Goal: Navigation & Orientation: Find specific page/section

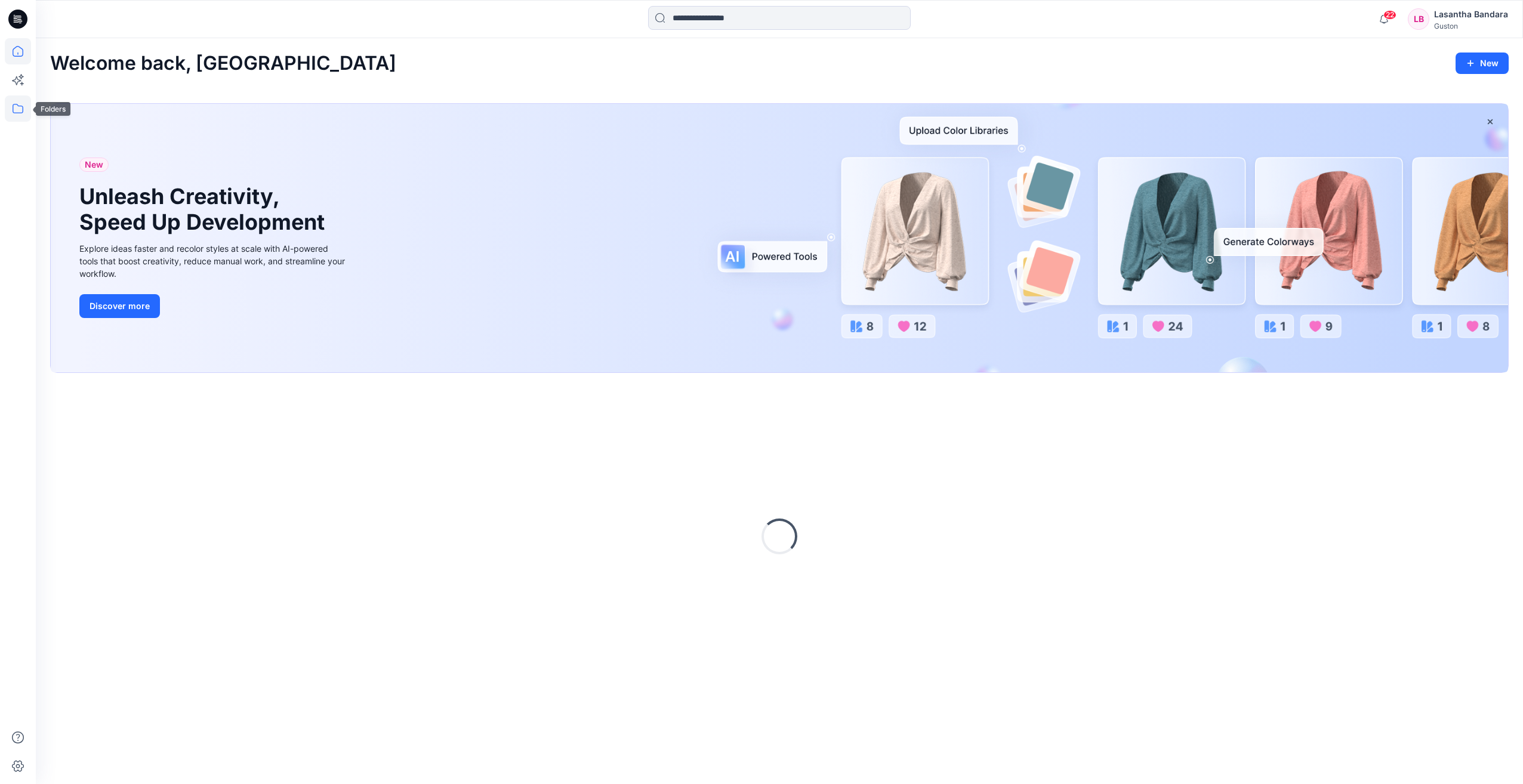
click at [16, 108] on icon at bounding box center [18, 108] width 26 height 26
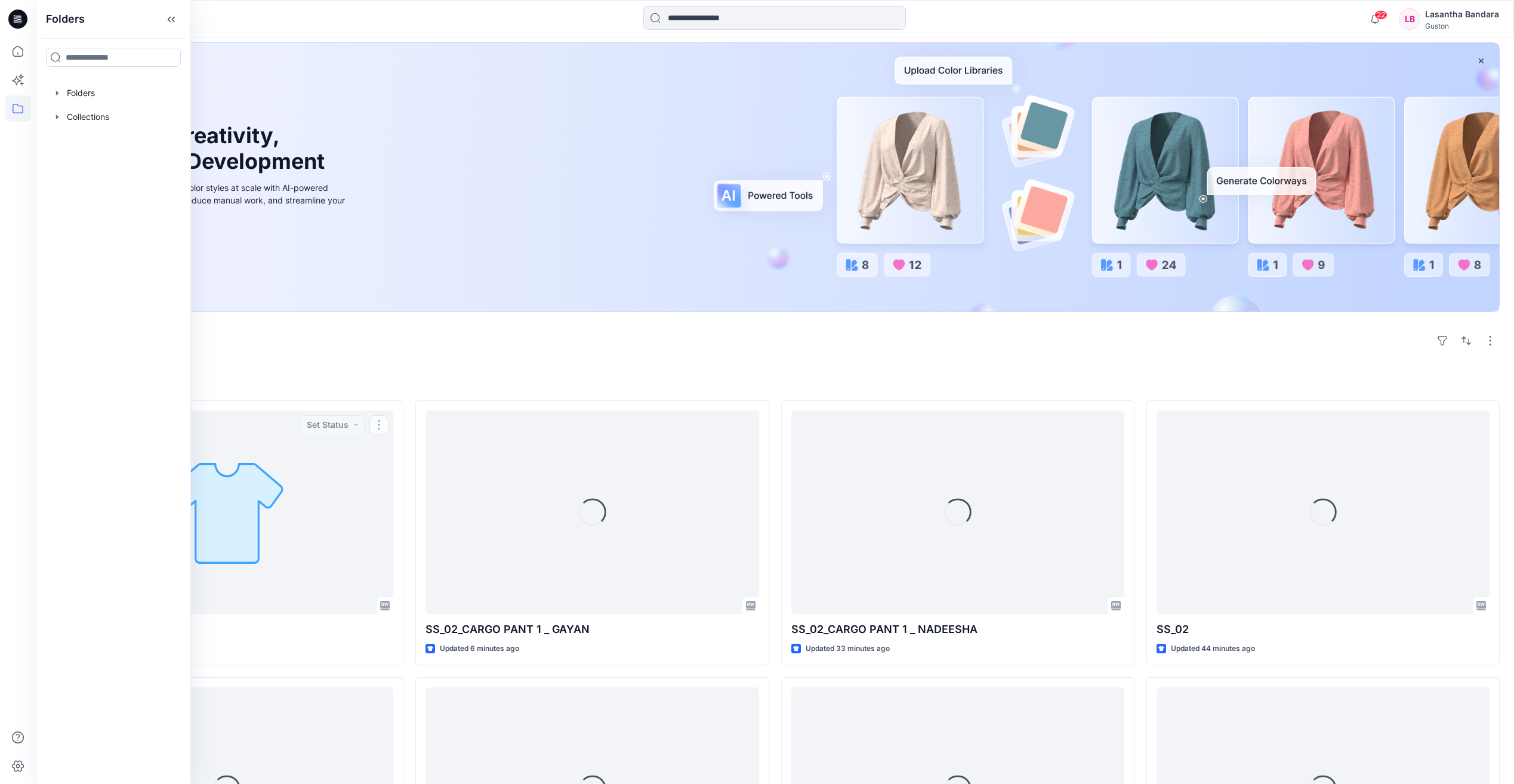
scroll to position [60, 0]
click at [58, 96] on icon "button" at bounding box center [57, 92] width 10 height 10
click at [71, 114] on icon "button" at bounding box center [69, 116] width 10 height 10
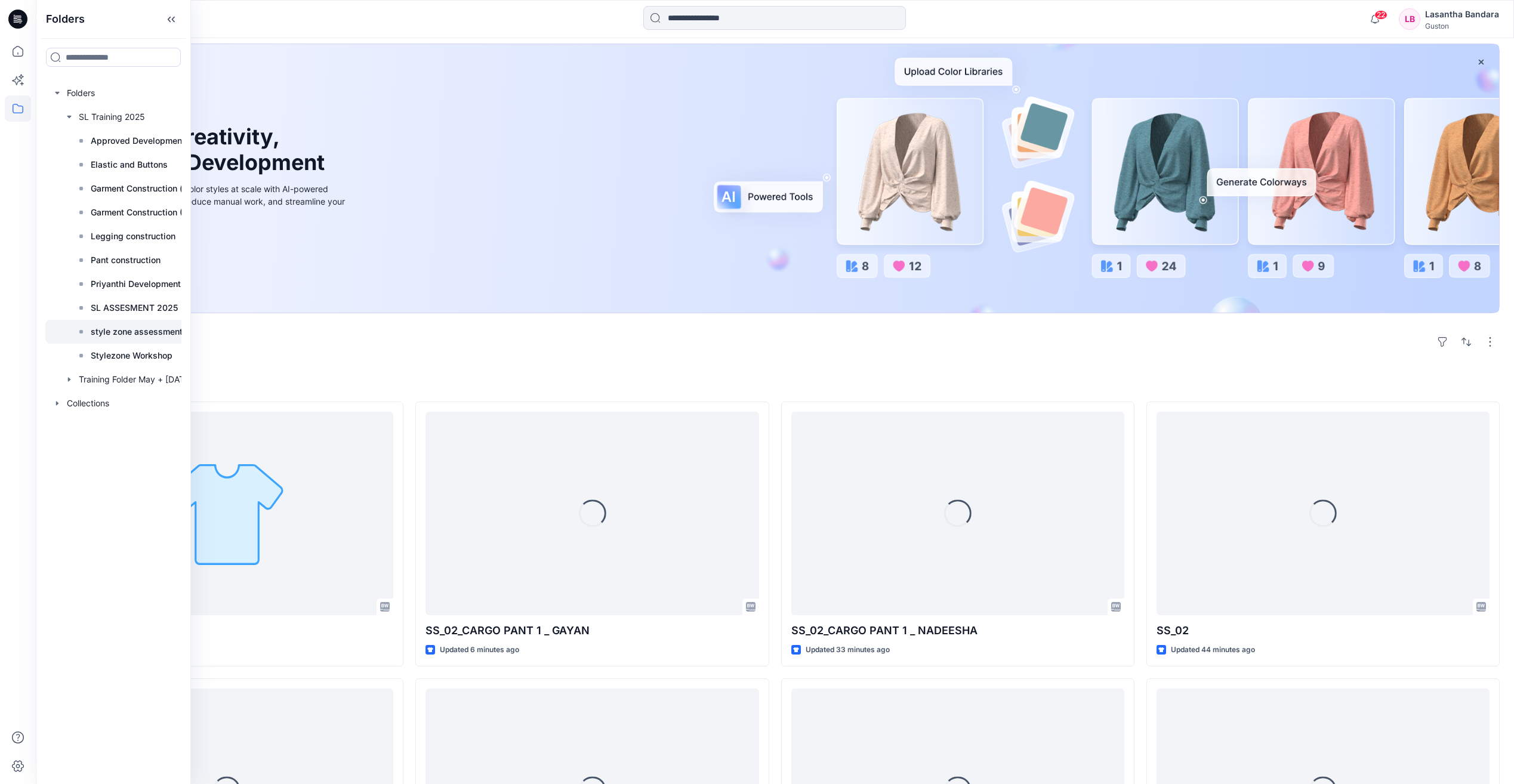
click at [135, 326] on p "style zone assessment 2025" at bounding box center [148, 332] width 115 height 14
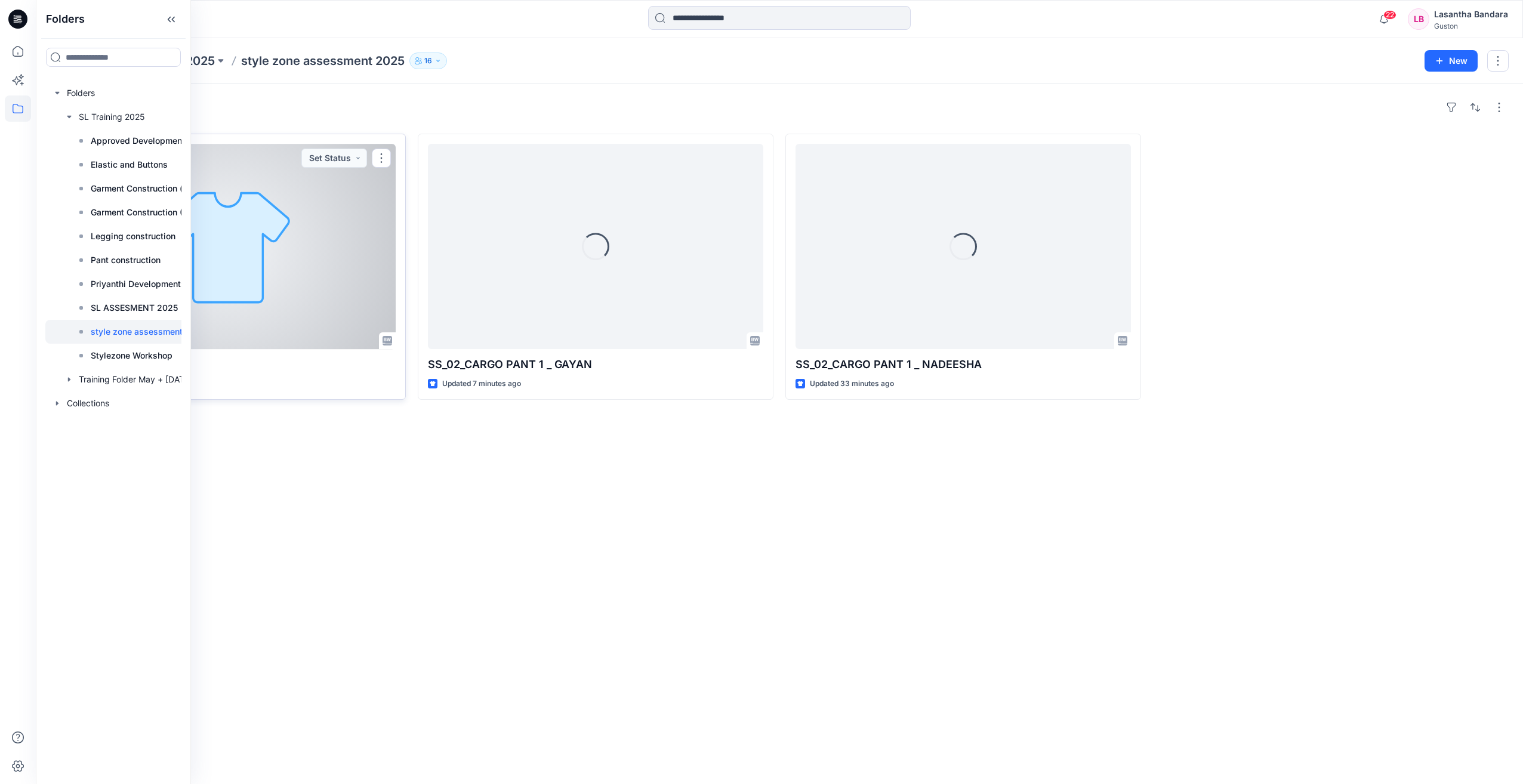
click at [318, 257] on div at bounding box center [227, 245] width 335 height 205
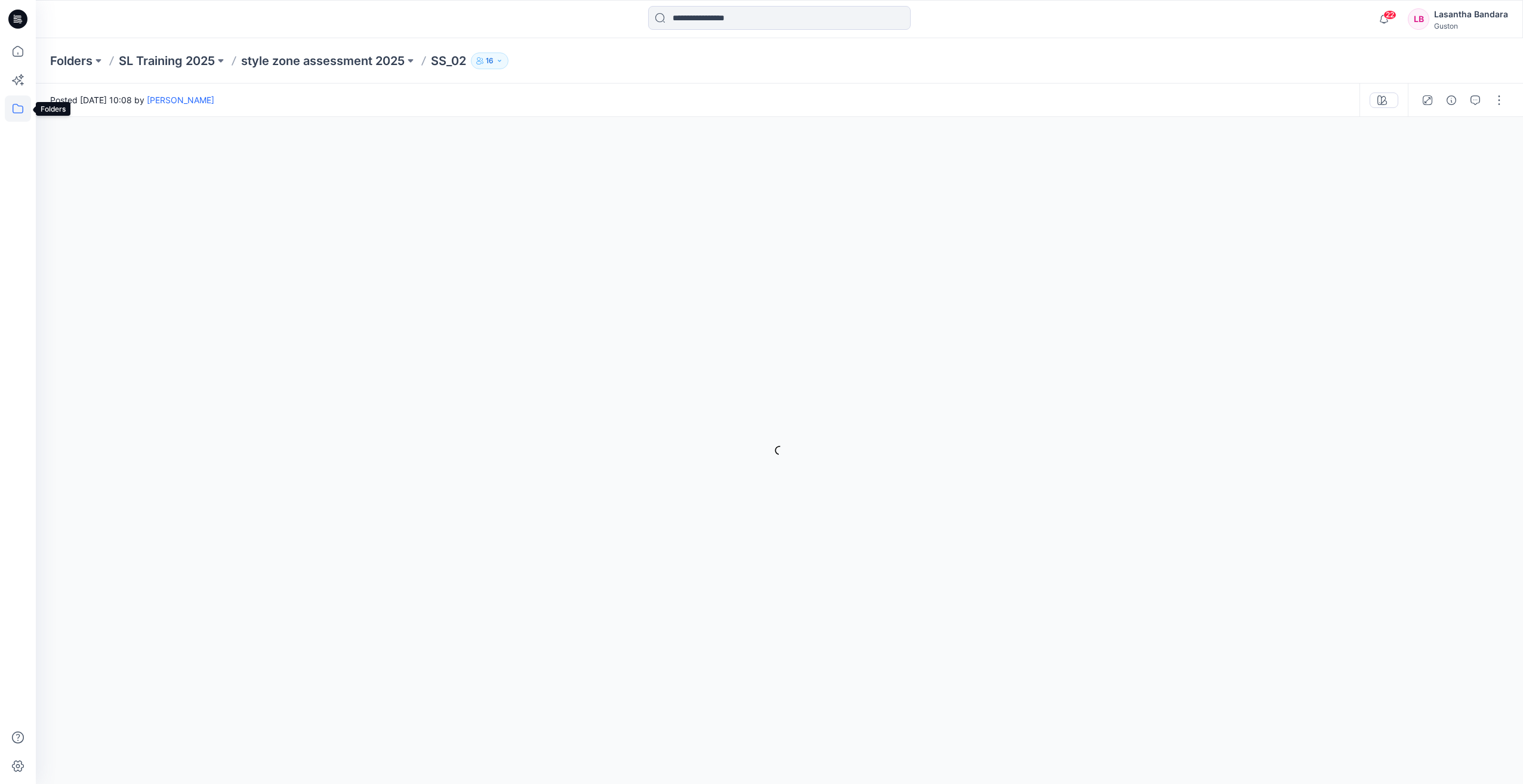
click at [18, 110] on icon at bounding box center [18, 108] width 26 height 26
click at [74, 118] on div at bounding box center [114, 116] width 136 height 24
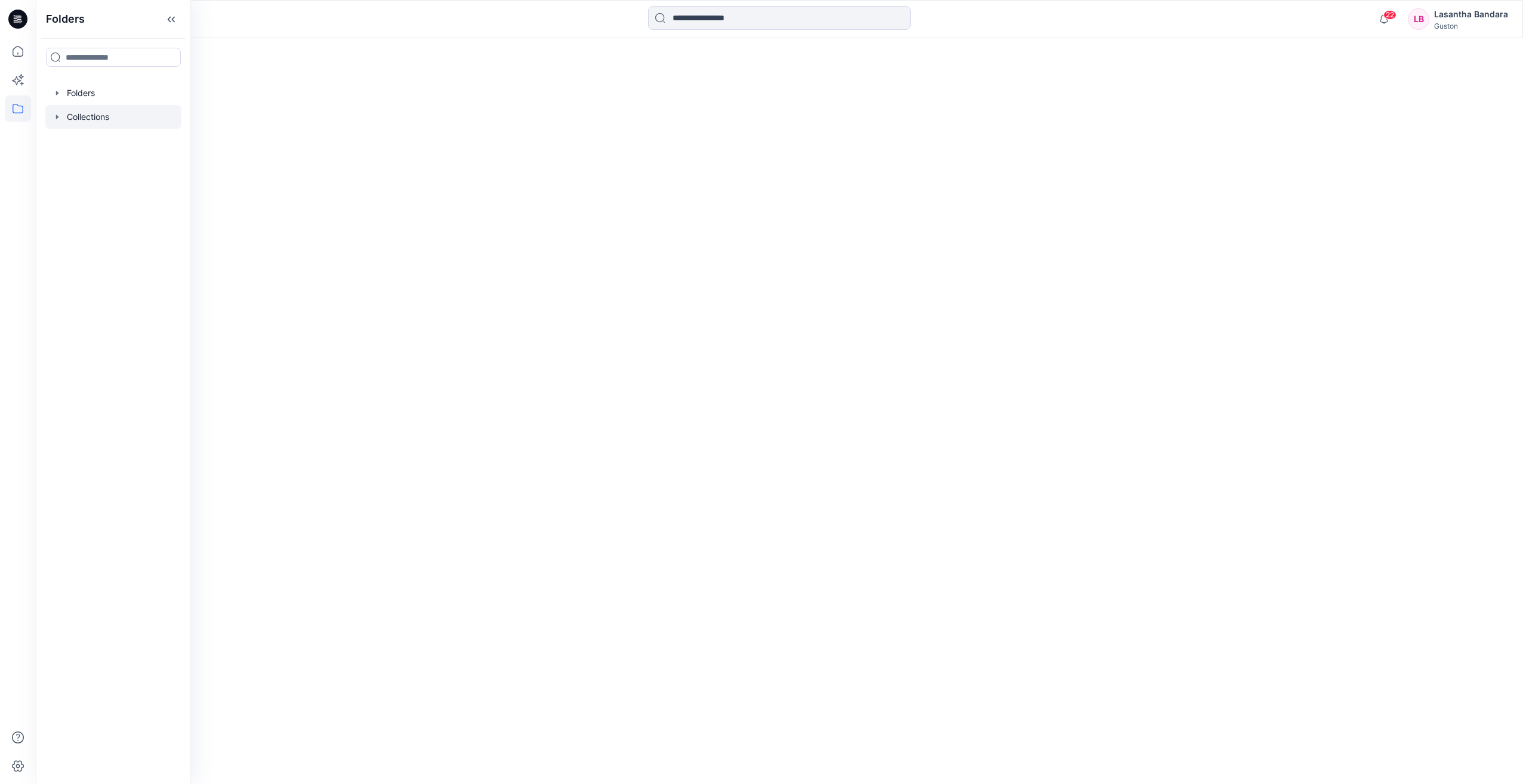
click at [56, 117] on icon "button" at bounding box center [57, 116] width 3 height 4
click at [56, 117] on icon "button" at bounding box center [56, 117] width 4 height 3
click at [59, 96] on icon "button" at bounding box center [57, 92] width 10 height 10
click at [70, 114] on icon "button" at bounding box center [69, 116] width 10 height 10
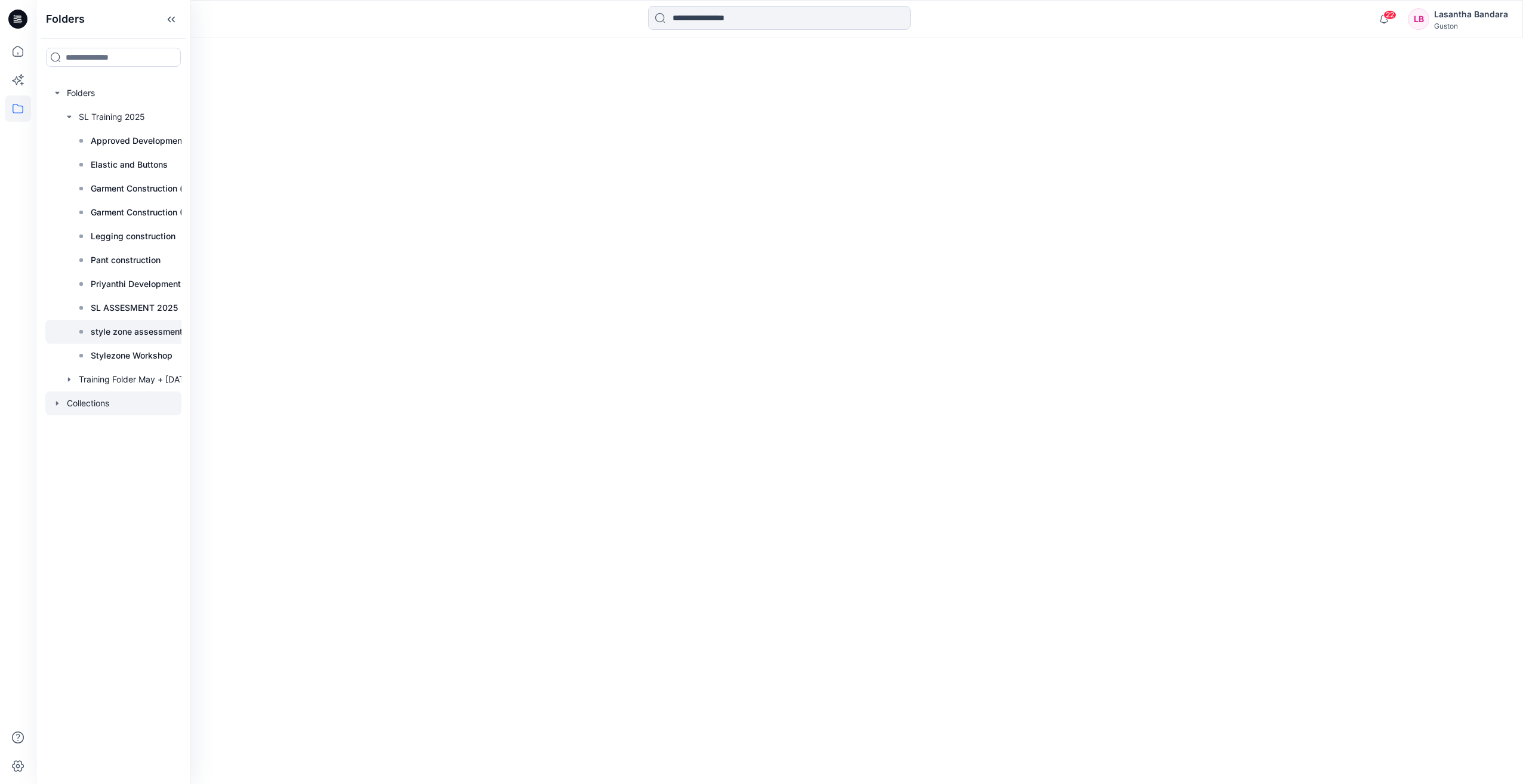
click at [107, 333] on p "style zone assessment 2025" at bounding box center [148, 332] width 115 height 14
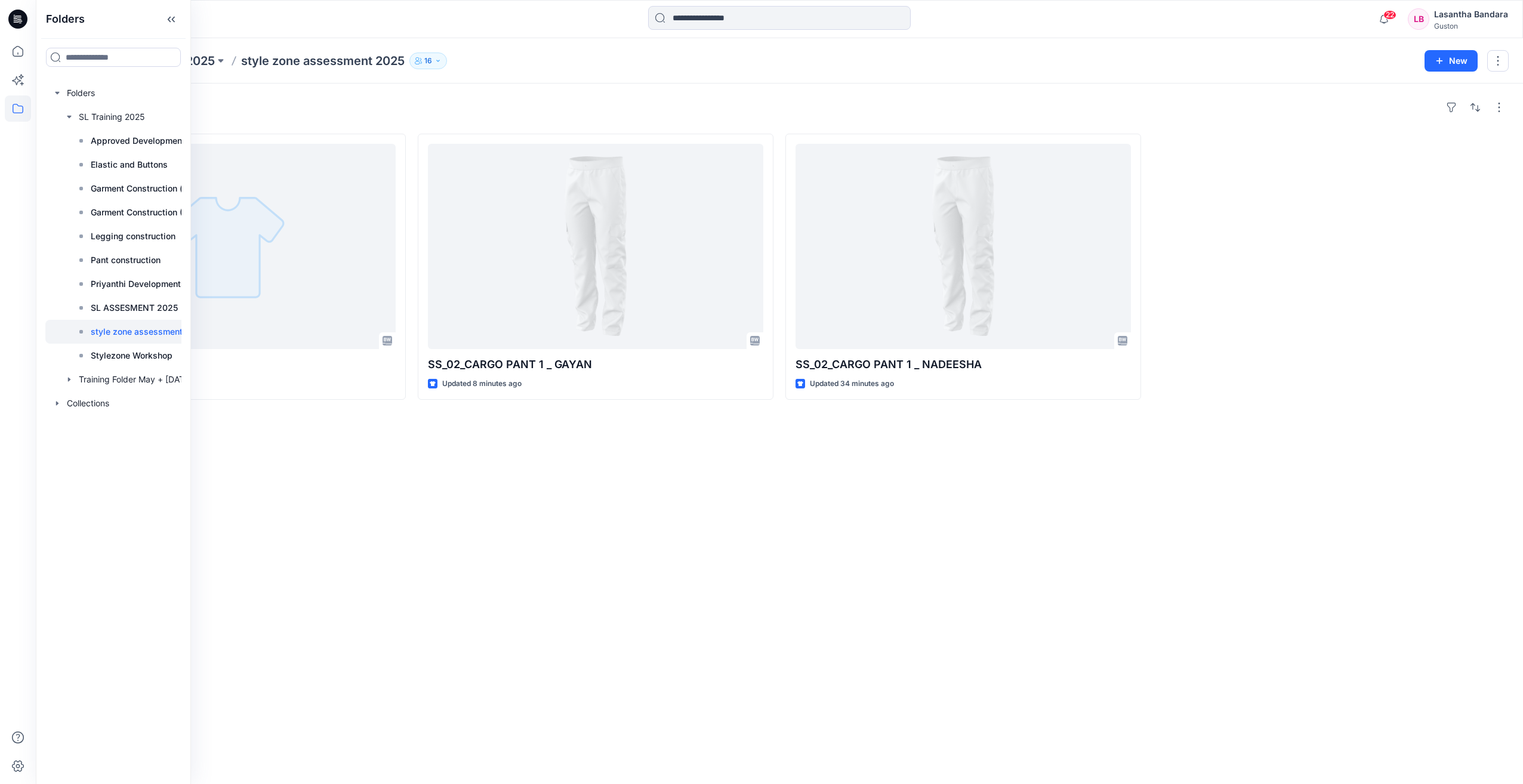
drag, startPoint x: 107, startPoint y: 333, endPoint x: 133, endPoint y: 337, distance: 26.3
click at [108, 333] on p "style zone assessment 2025" at bounding box center [148, 332] width 115 height 14
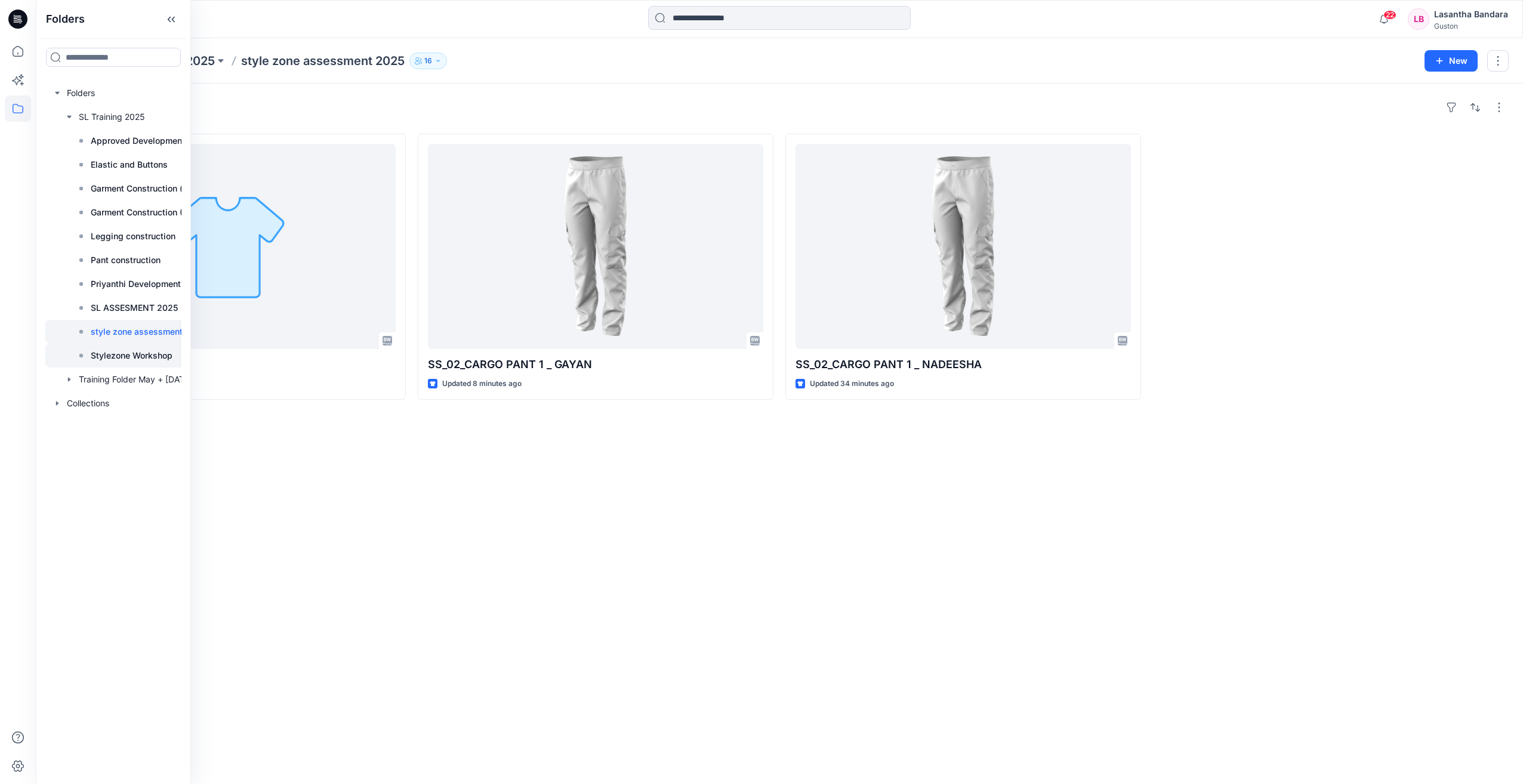
click at [118, 357] on p "Stylezone Workshop" at bounding box center [131, 355] width 82 height 14
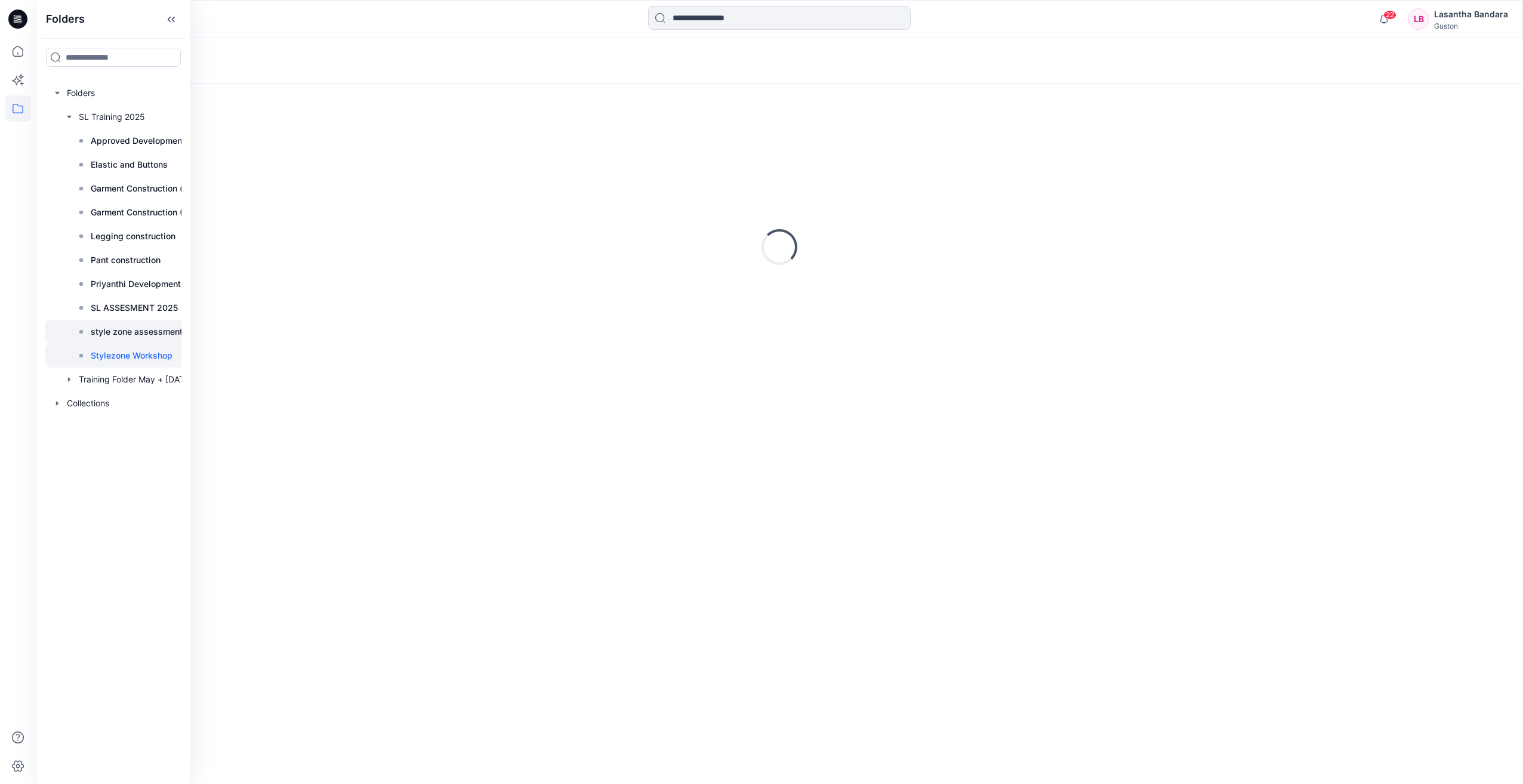
click at [130, 334] on p "style zone assessment 2025" at bounding box center [148, 332] width 115 height 14
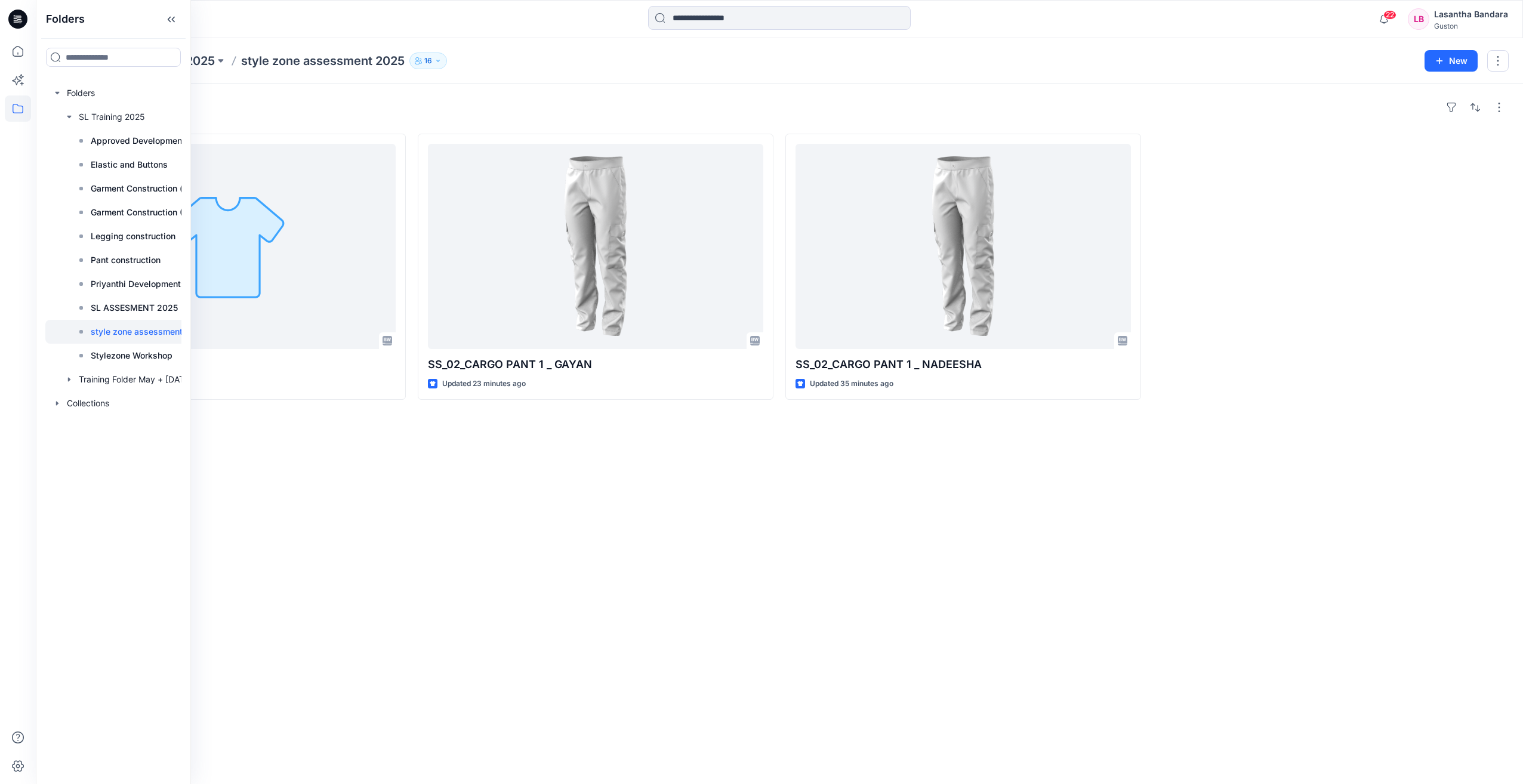
click at [105, 333] on p "style zone assessment 2025" at bounding box center [148, 332] width 115 height 14
click at [140, 353] on p "Stylezone Workshop" at bounding box center [131, 355] width 82 height 14
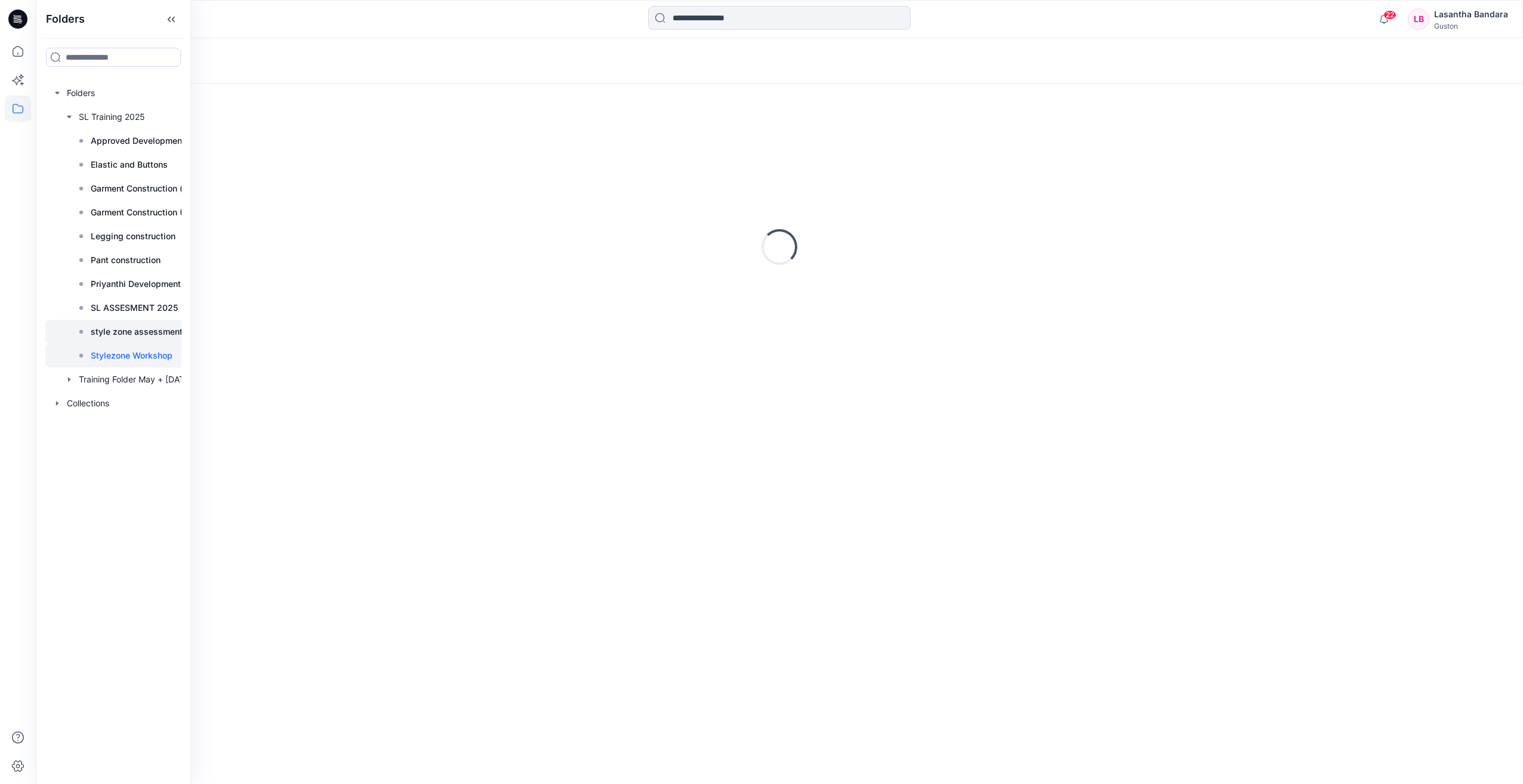
click at [142, 331] on p "style zone assessment 2025" at bounding box center [148, 332] width 115 height 14
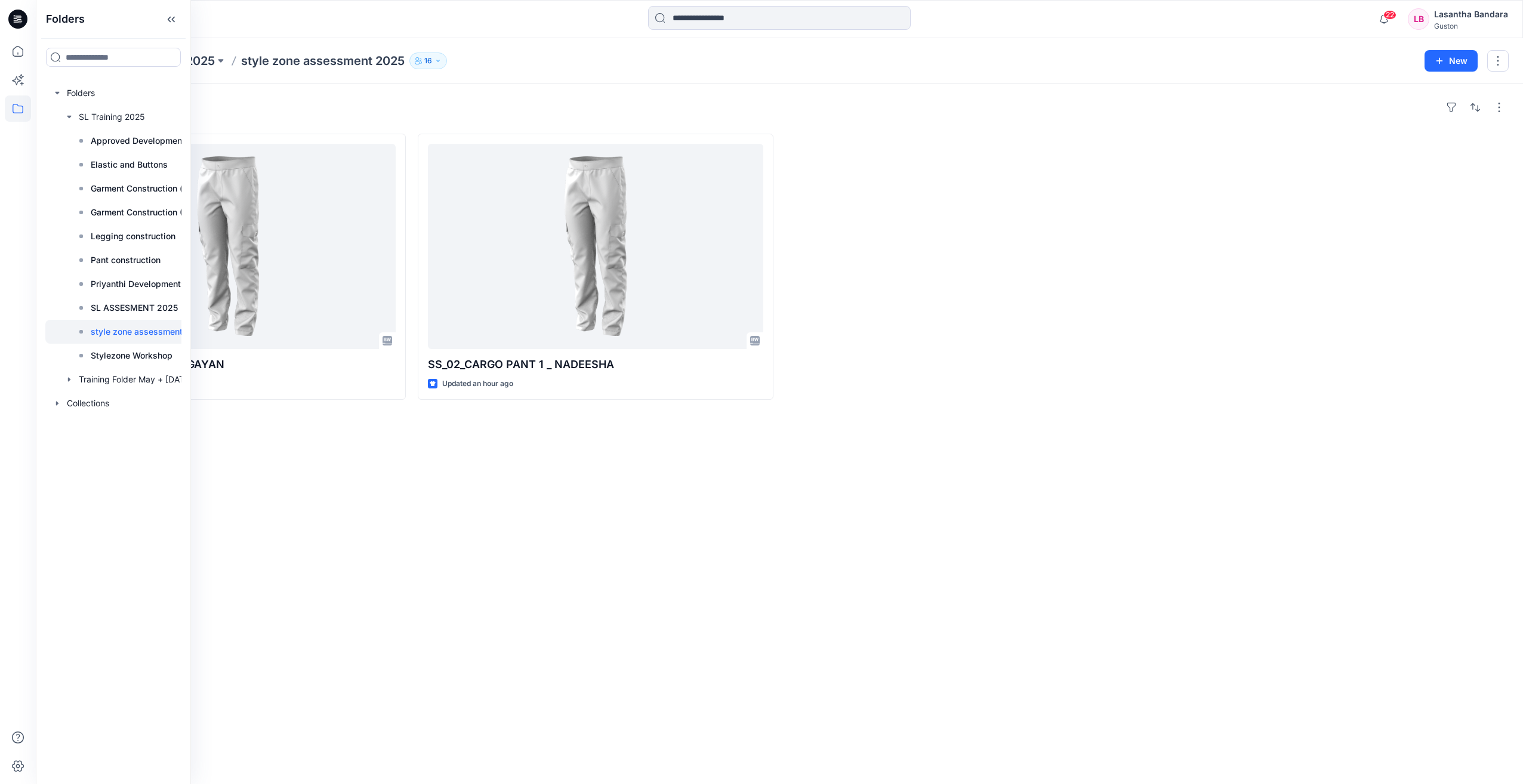
click at [597, 440] on div "Styles SS_02_CARGO PANT 1 _ GAYAN Updated 23 minutes ago SS_02_CARGO PANT 1 _ N…" at bounding box center [779, 434] width 1487 height 700
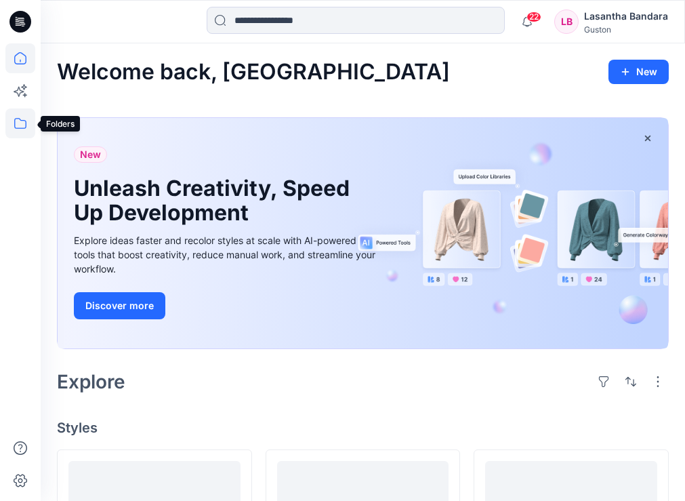
click at [24, 123] on icon at bounding box center [20, 123] width 30 height 30
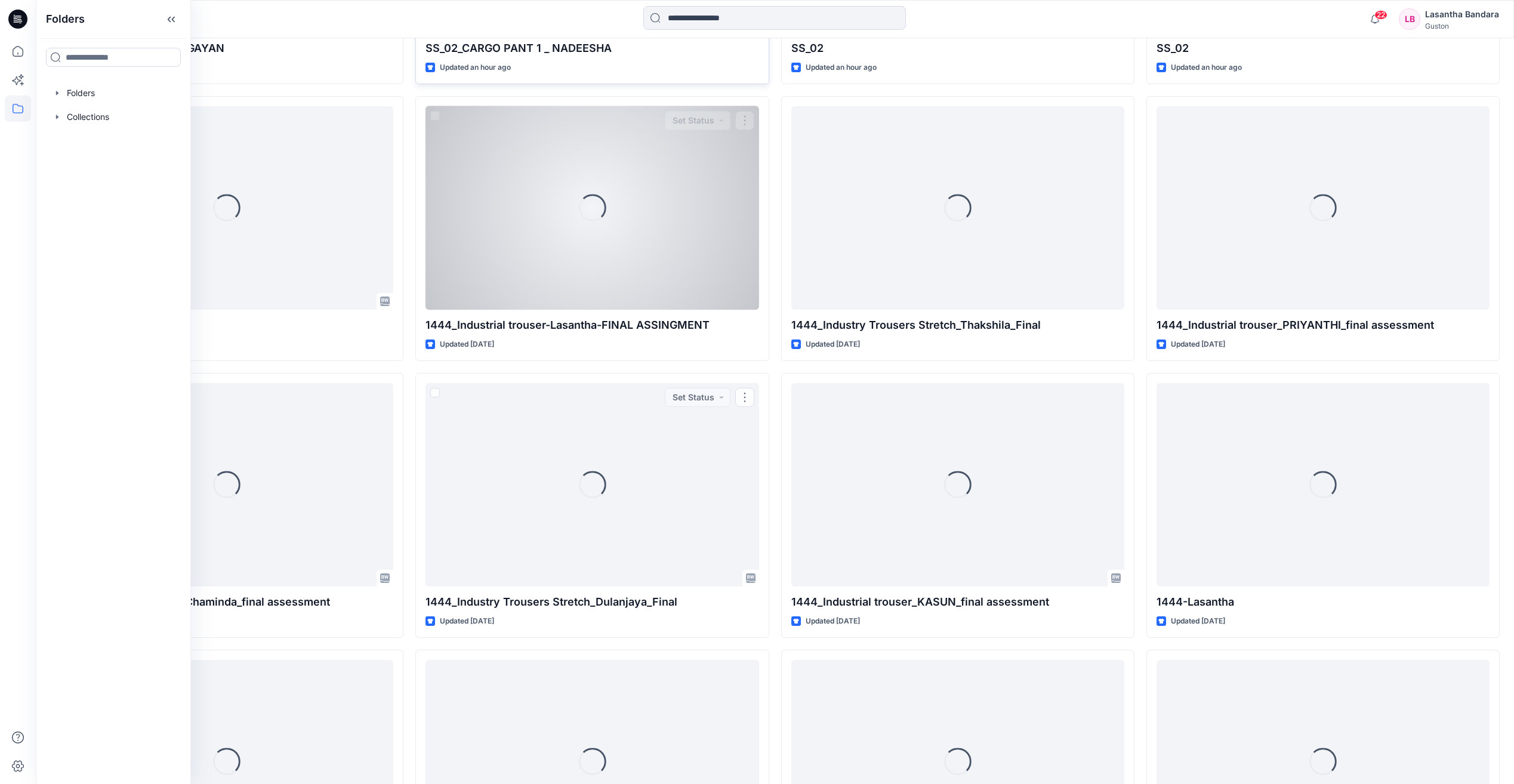
scroll to position [358, 0]
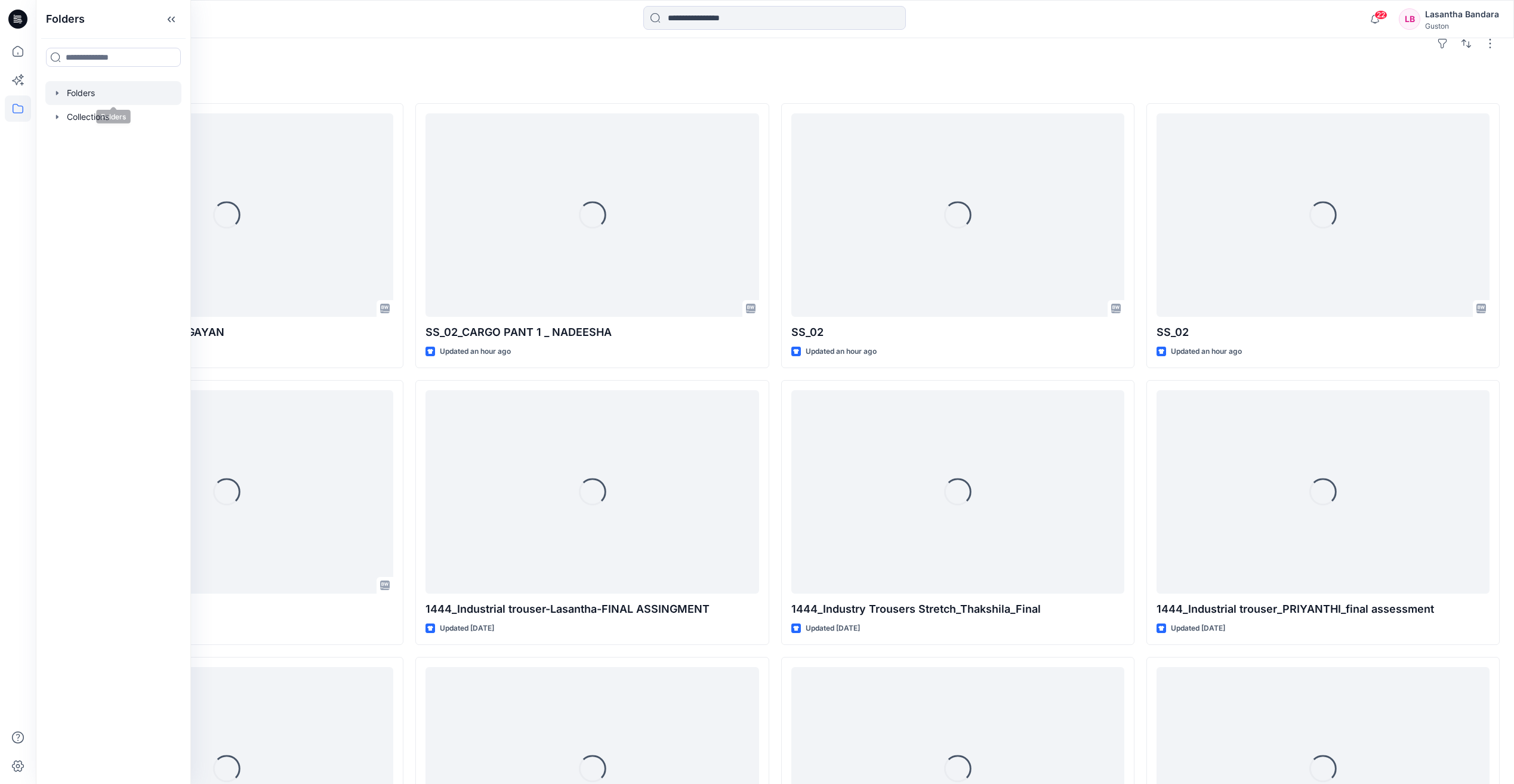
click at [64, 93] on div at bounding box center [114, 92] width 136 height 24
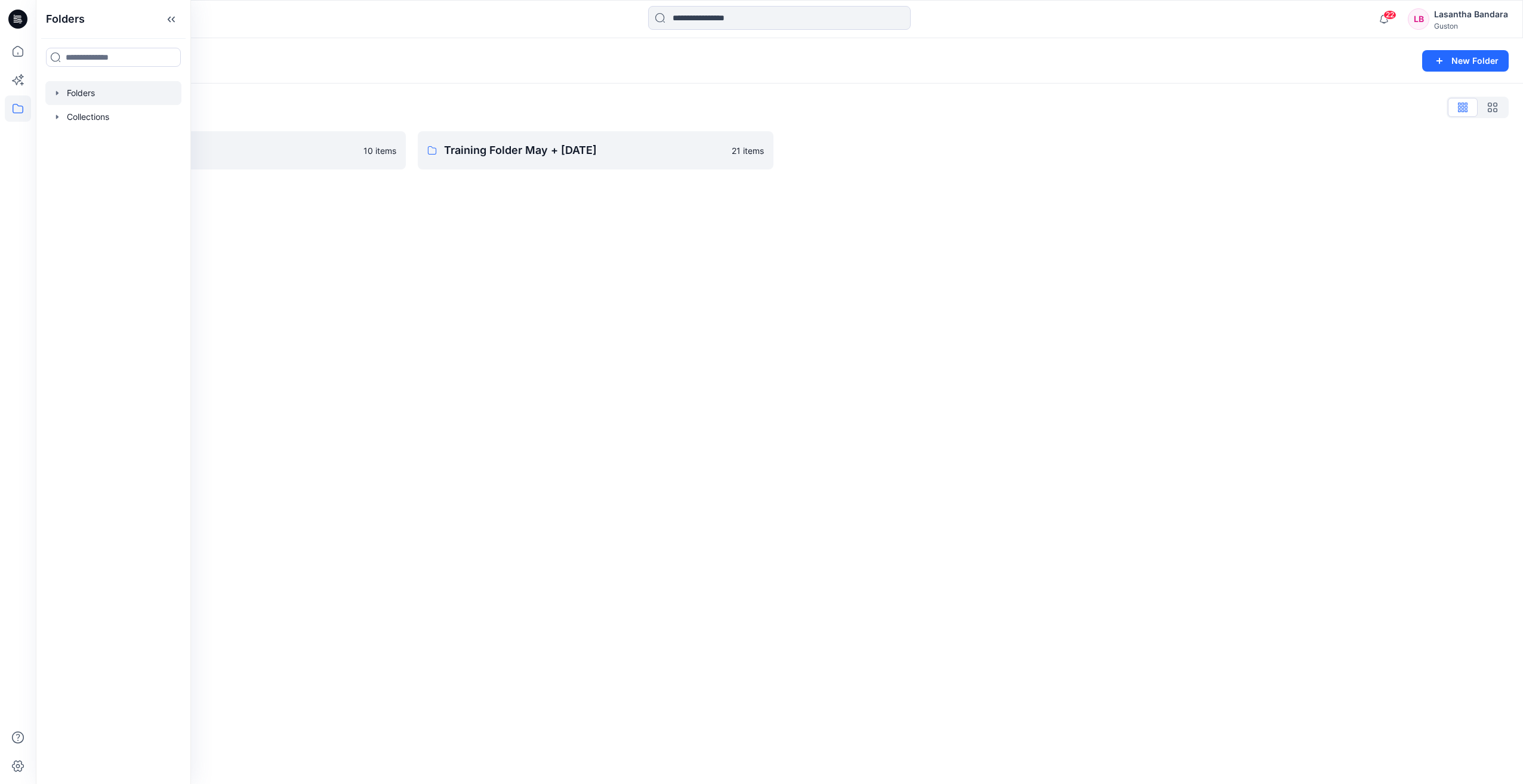
click at [58, 92] on icon "button" at bounding box center [57, 92] width 10 height 10
click at [70, 118] on icon "button" at bounding box center [69, 116] width 10 height 10
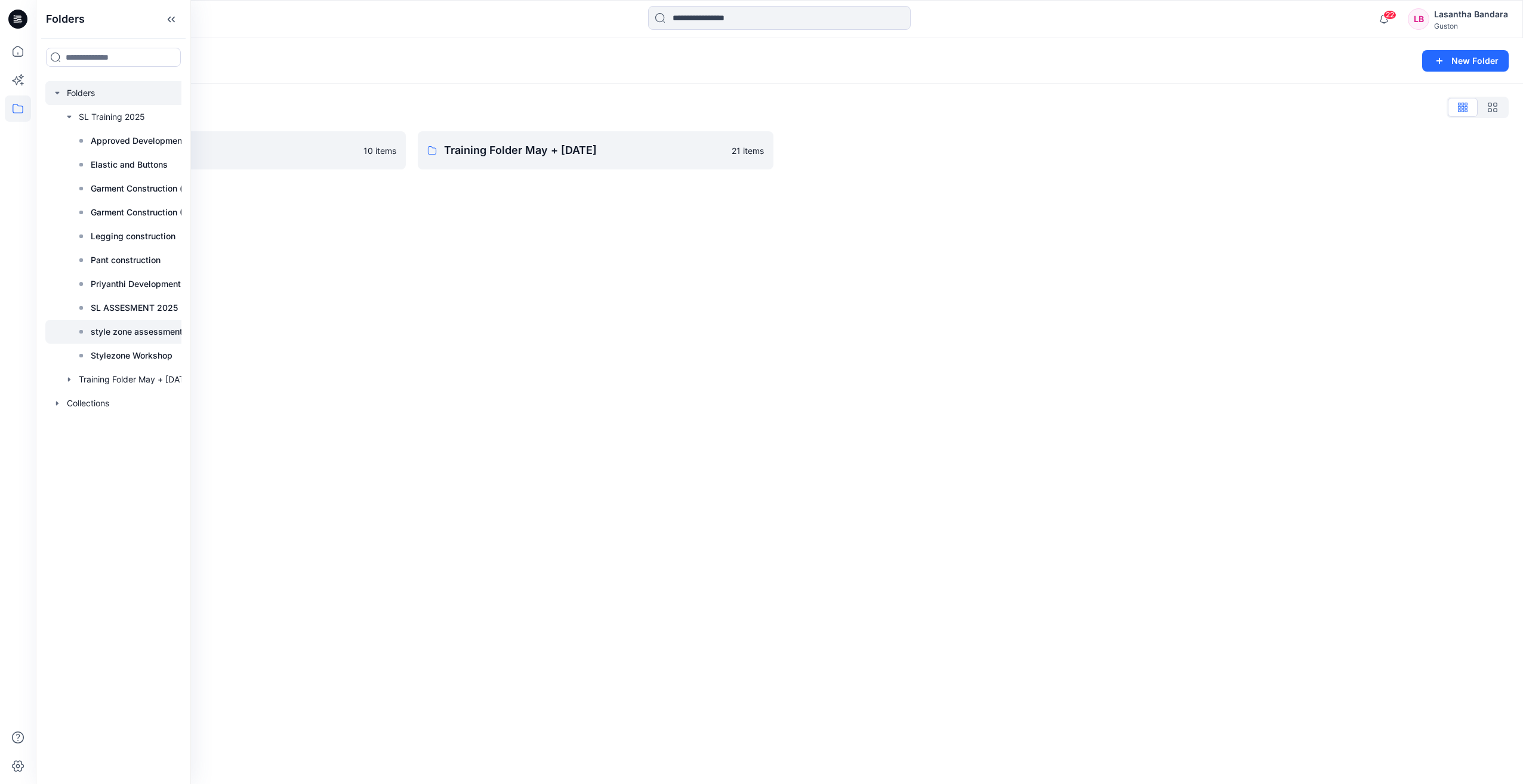
click at [140, 333] on p "style zone assessment 2025" at bounding box center [148, 332] width 115 height 14
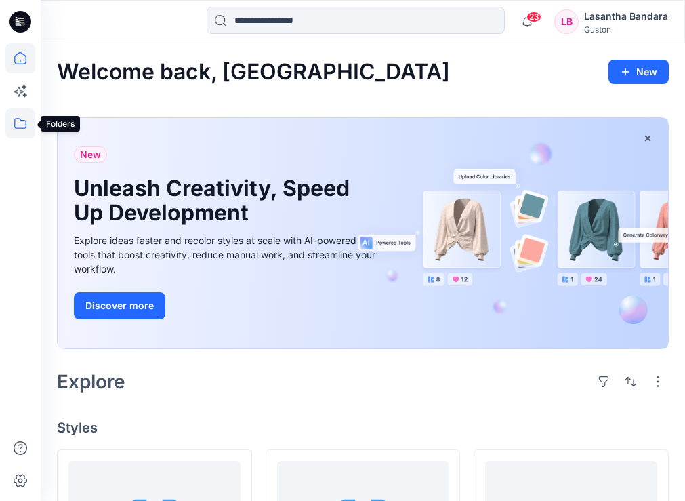
click at [20, 131] on icon at bounding box center [20, 123] width 30 height 30
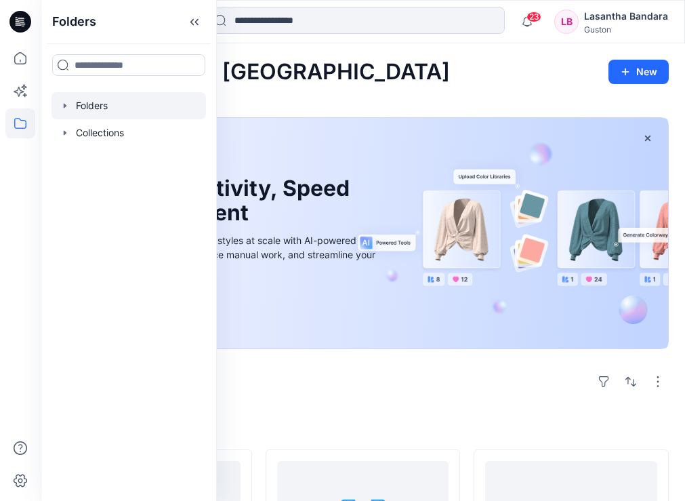
click at [68, 108] on icon "button" at bounding box center [65, 105] width 11 height 11
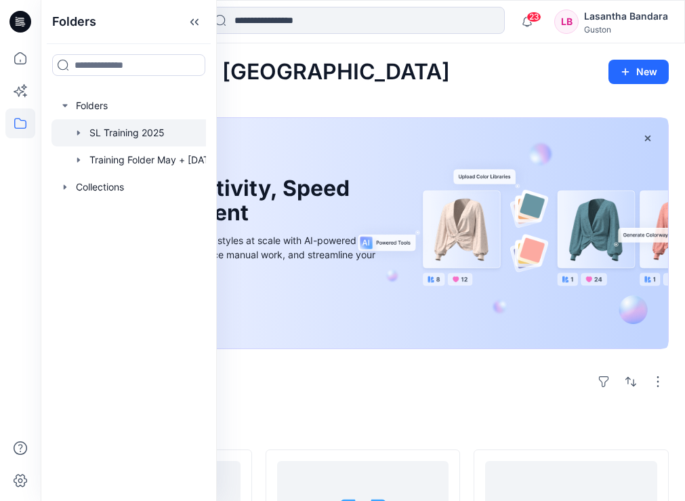
click at [81, 132] on icon "button" at bounding box center [78, 132] width 11 height 11
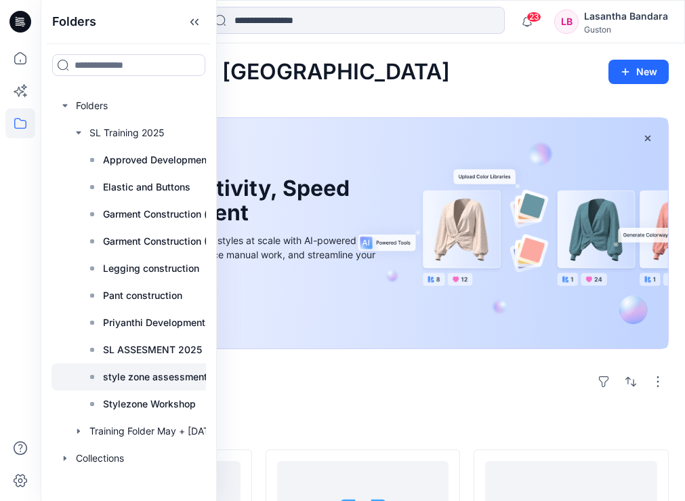
click at [129, 380] on p "style zone assessment 2025" at bounding box center [168, 377] width 131 height 16
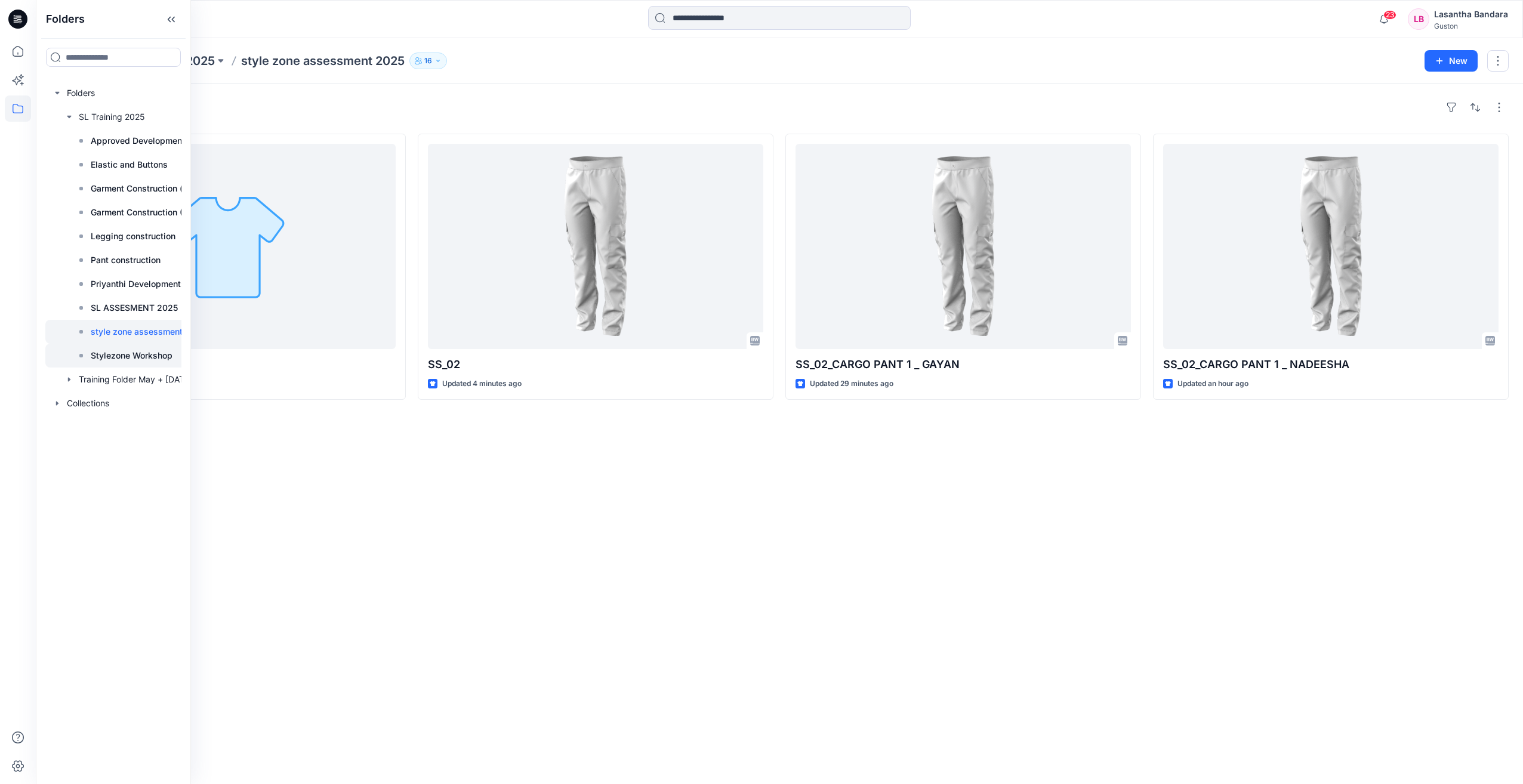
click at [153, 356] on p "Stylezone Workshop" at bounding box center [131, 355] width 82 height 14
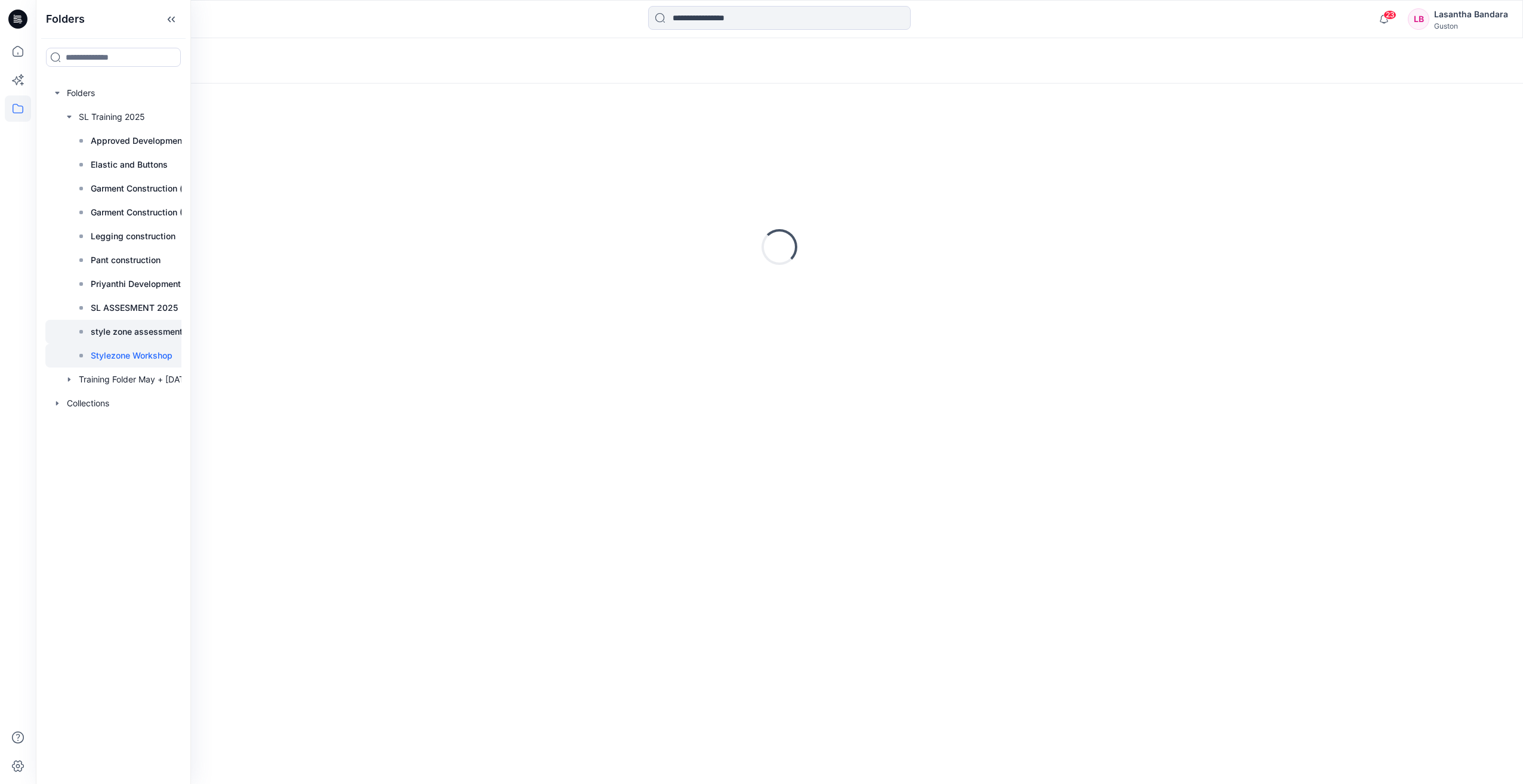
click at [148, 332] on p "style zone assessment 2025" at bounding box center [148, 332] width 115 height 14
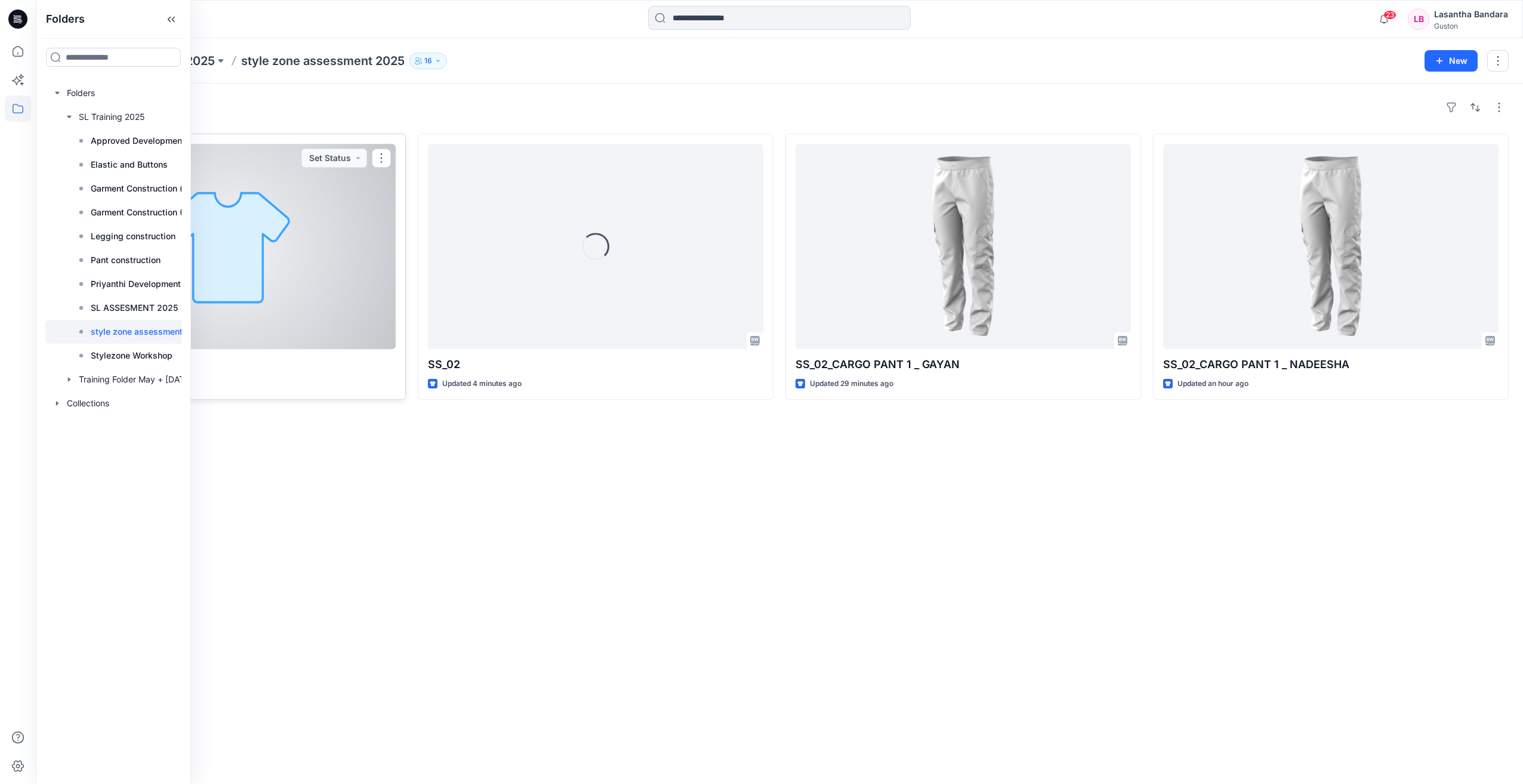
click at [306, 306] on div at bounding box center [227, 245] width 335 height 205
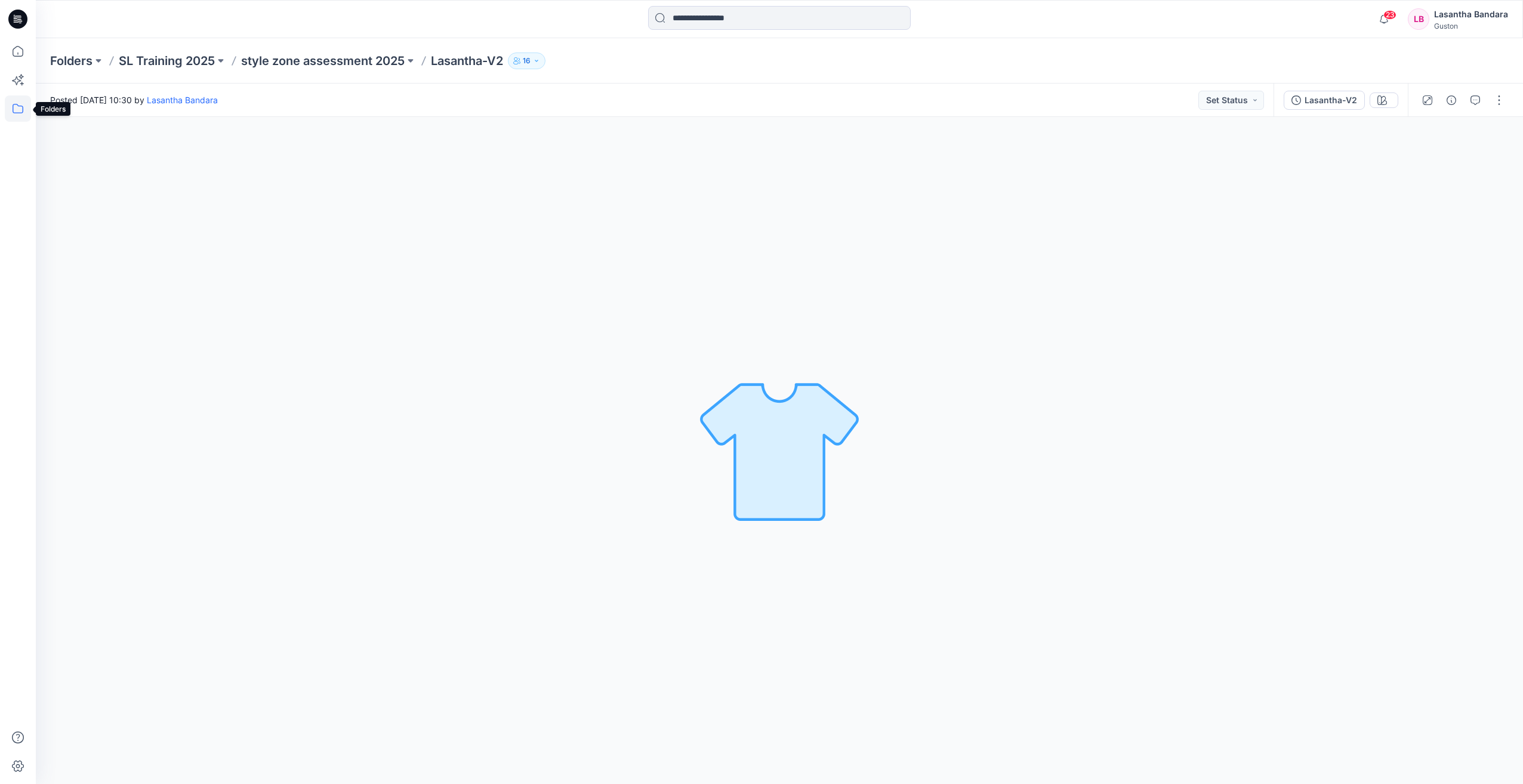
click at [21, 108] on icon at bounding box center [18, 108] width 26 height 26
click at [60, 92] on icon "button" at bounding box center [57, 92] width 10 height 10
click at [71, 140] on icon "button" at bounding box center [69, 141] width 10 height 10
click at [66, 120] on icon "button" at bounding box center [69, 116] width 10 height 10
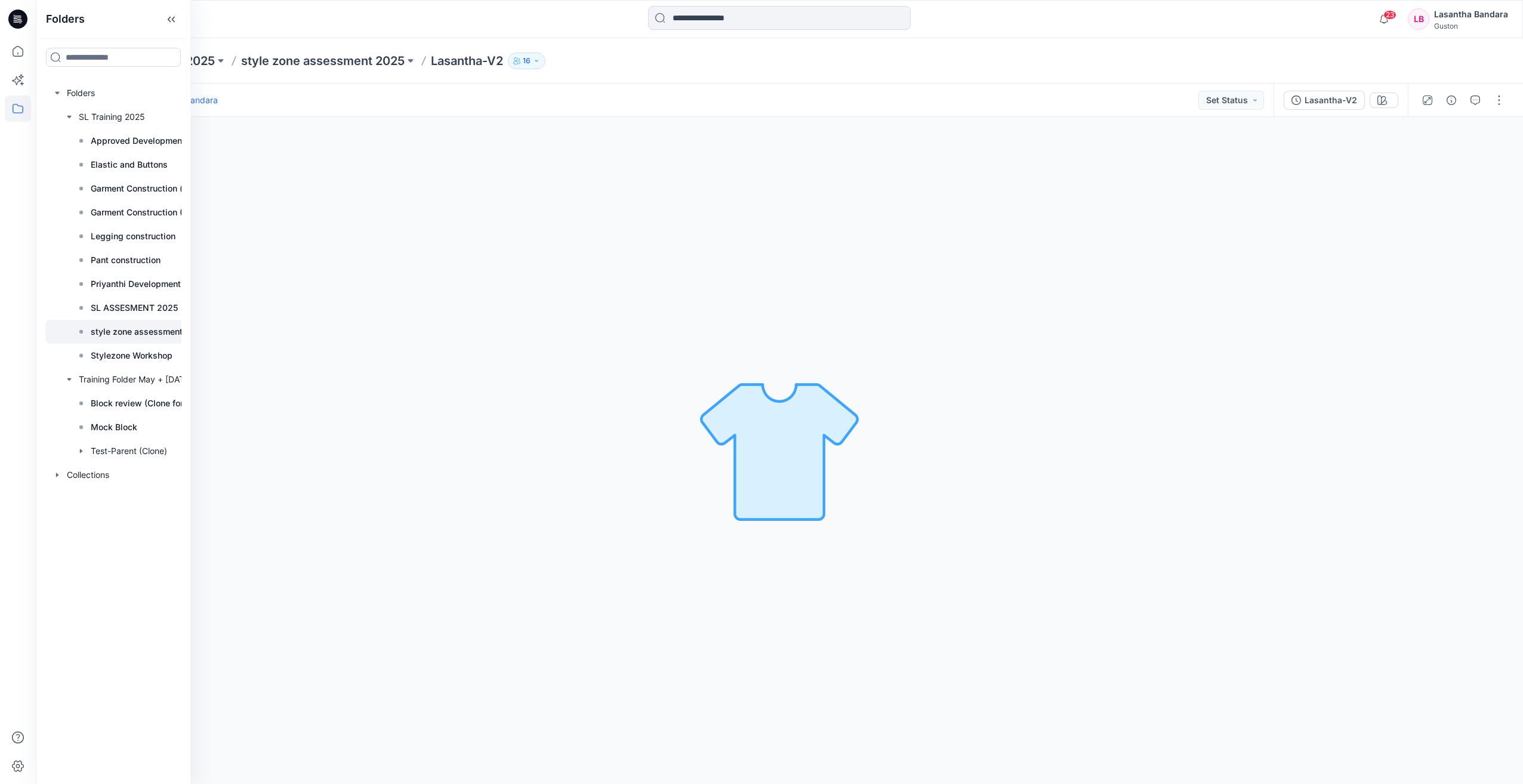
click at [135, 334] on p "style zone assessment 2025" at bounding box center [148, 332] width 115 height 14
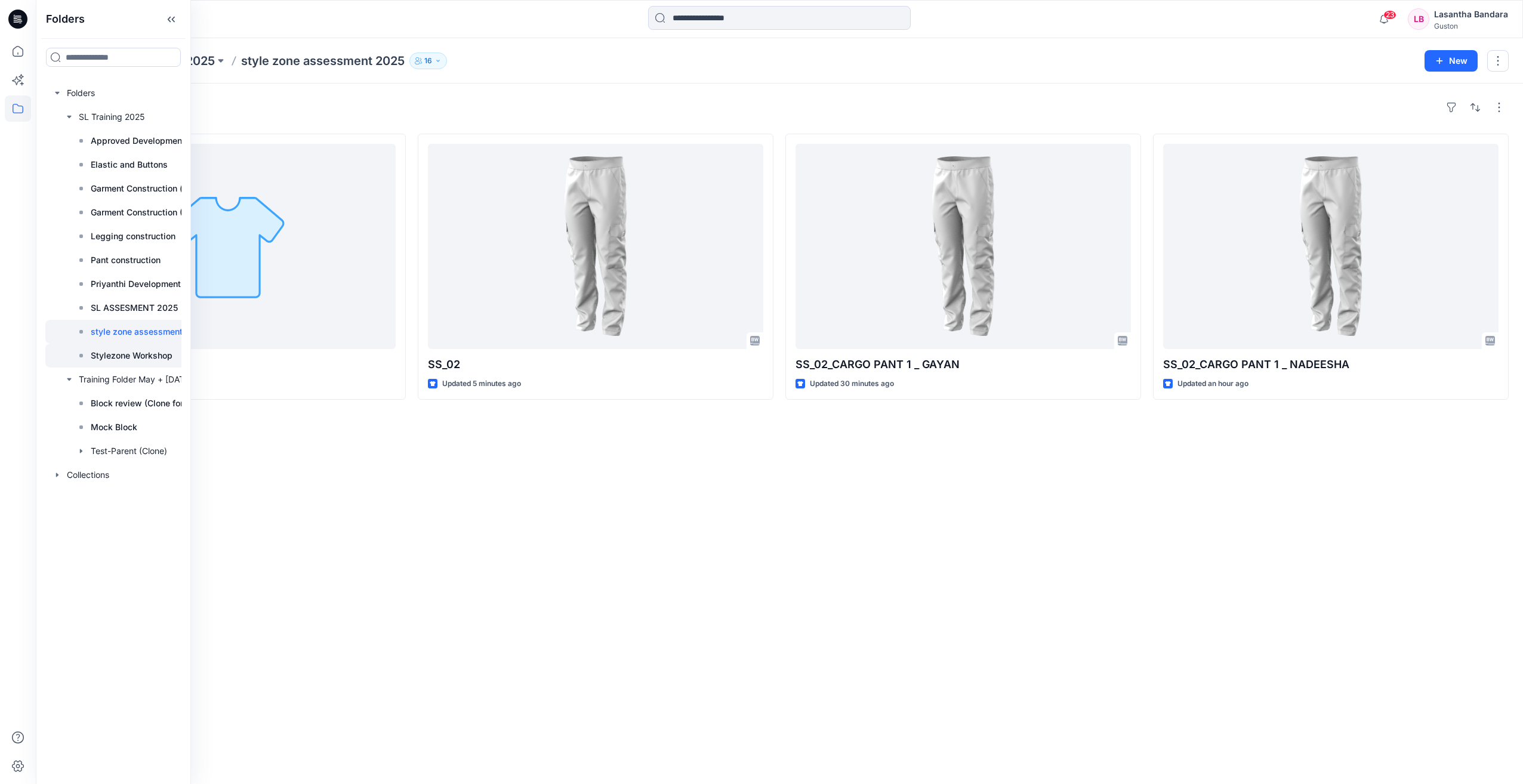
click at [139, 355] on p "Stylezone Workshop" at bounding box center [131, 355] width 82 height 14
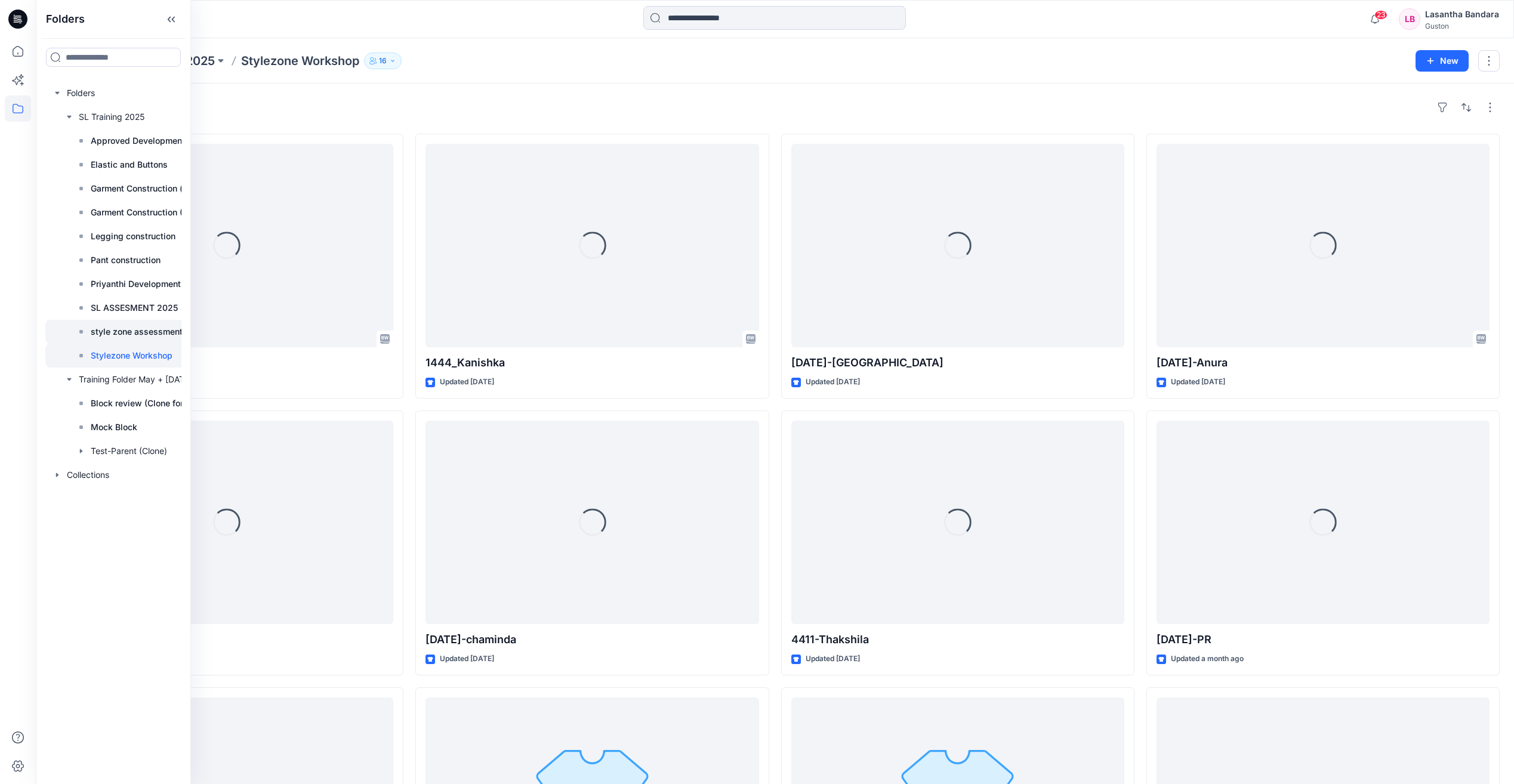
click at [142, 336] on p "style zone assessment 2025" at bounding box center [148, 332] width 115 height 14
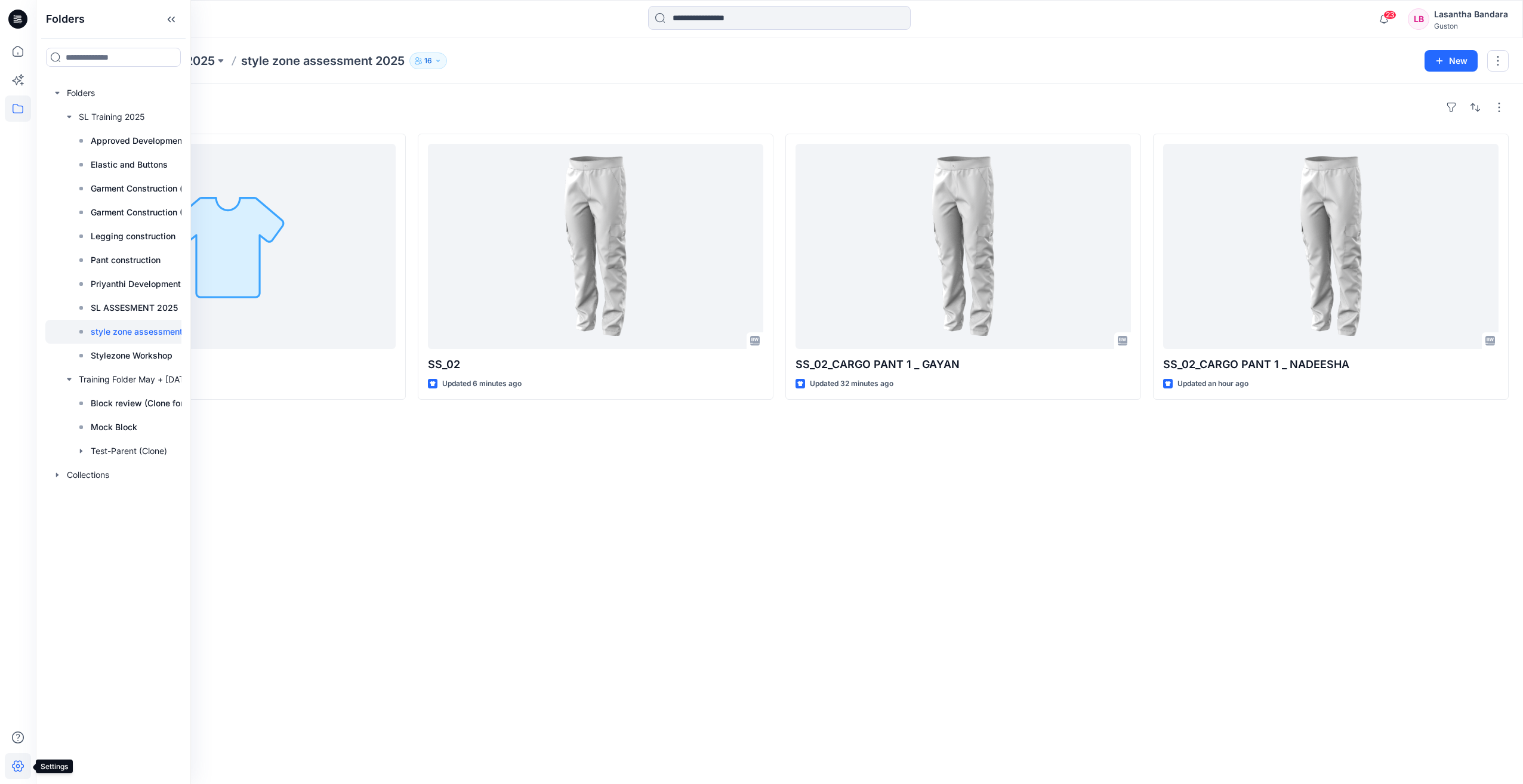
click at [16, 440] on icon at bounding box center [18, 766] width 26 height 26
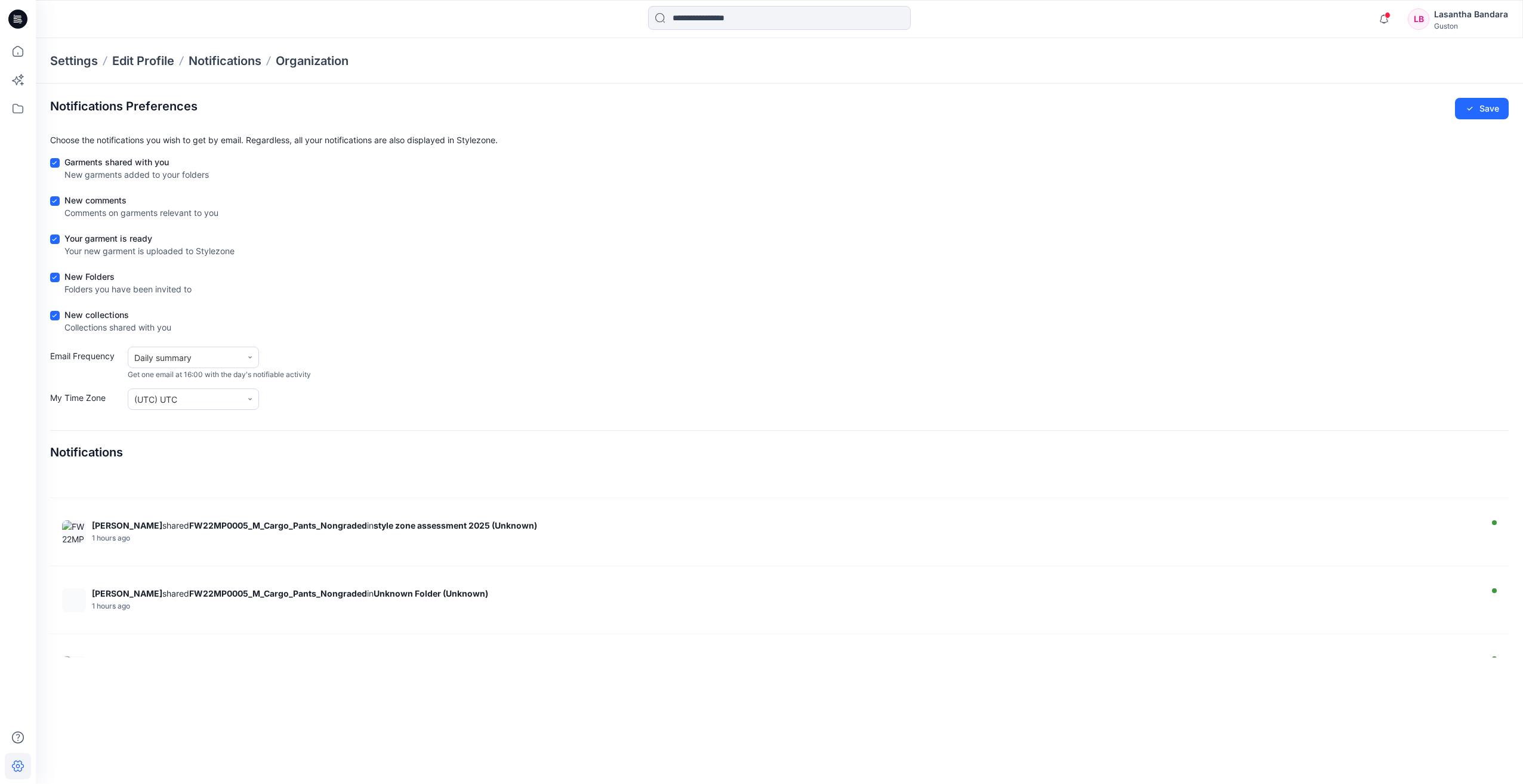
scroll to position [179, 0]
